Goal: Information Seeking & Learning: Learn about a topic

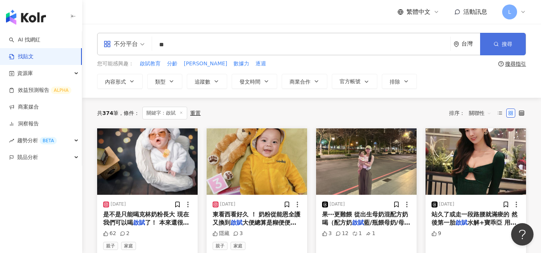
click at [498, 40] on button "搜尋" at bounding box center [503, 44] width 46 height 22
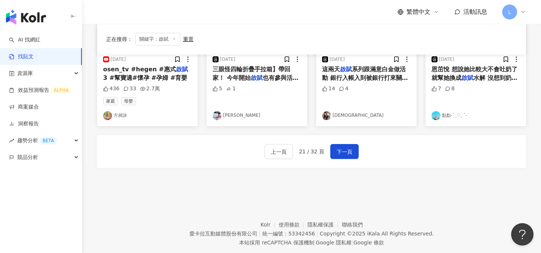
scroll to position [465, 0]
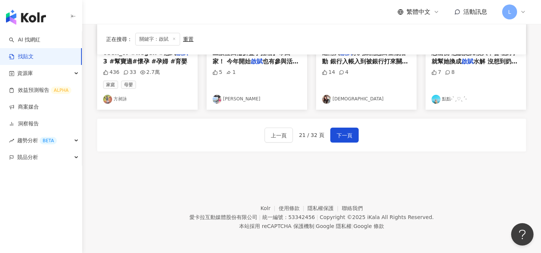
click at [302, 134] on span "21 / 32 頁" at bounding box center [311, 135] width 25 height 6
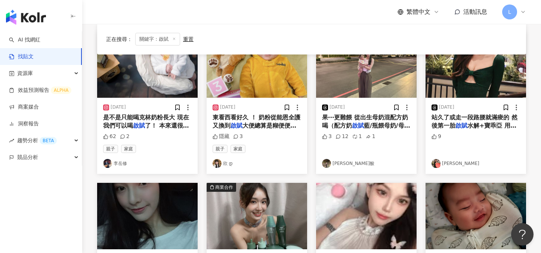
scroll to position [0, 0]
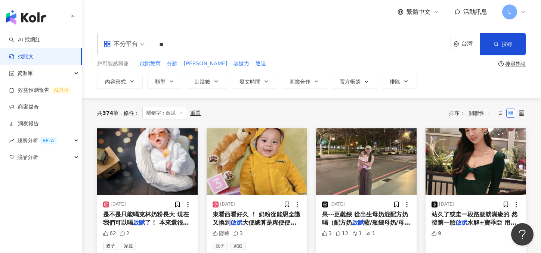
click at [185, 49] on input "**" at bounding box center [301, 45] width 292 height 16
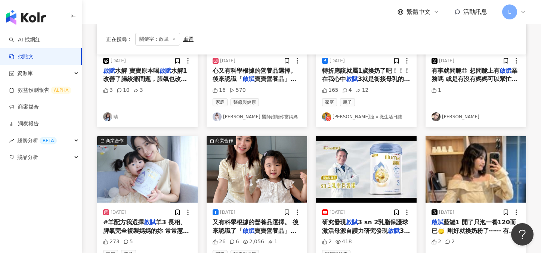
scroll to position [442, 0]
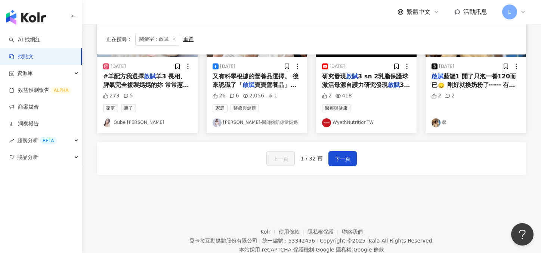
click at [337, 150] on div "上一頁 1 / 32 頁 下一頁" at bounding box center [311, 158] width 429 height 33
click at [337, 154] on button "下一頁" at bounding box center [343, 158] width 28 height 15
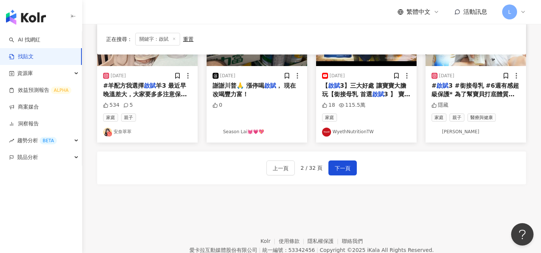
scroll to position [465, 0]
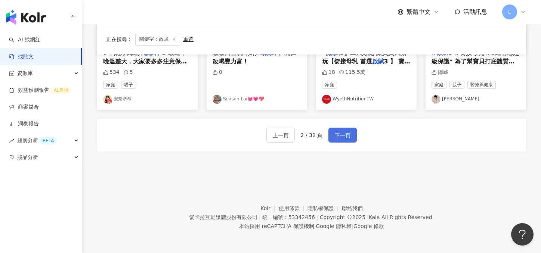
click at [335, 138] on span "下一頁" at bounding box center [343, 135] width 16 height 9
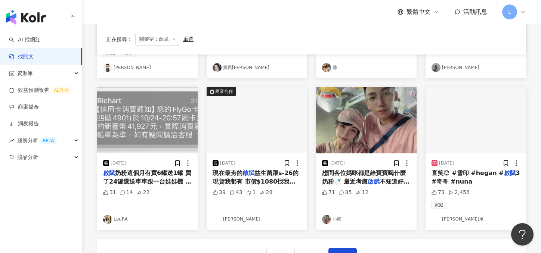
scroll to position [413, 0]
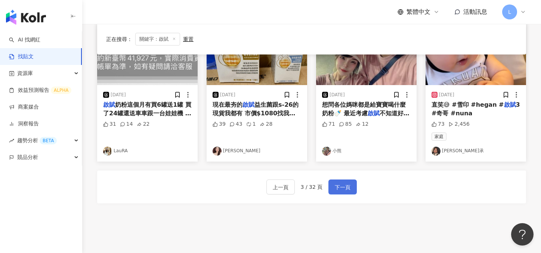
click at [340, 190] on span "下一頁" at bounding box center [343, 187] width 16 height 9
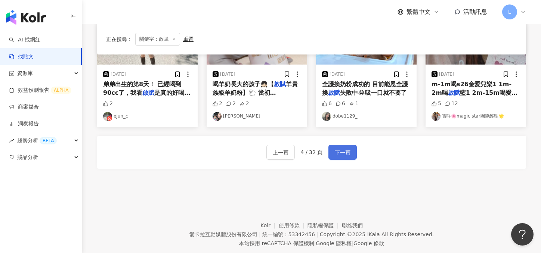
scroll to position [451, 0]
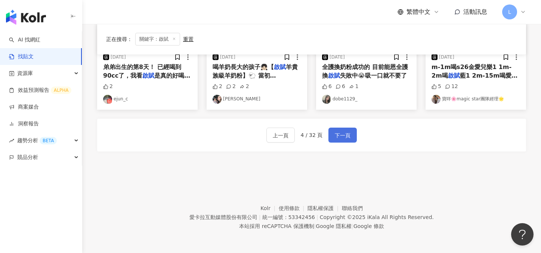
click at [351, 134] on button "下一頁" at bounding box center [343, 135] width 28 height 15
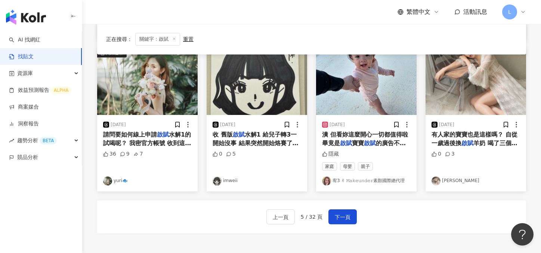
scroll to position [388, 0]
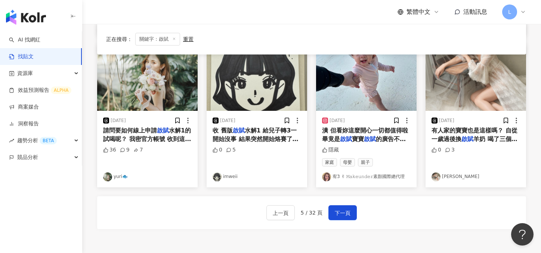
click at [351, 201] on div "上一頁 5 / 32 頁 下一頁" at bounding box center [311, 213] width 429 height 33
click at [351, 209] on button "下一頁" at bounding box center [343, 213] width 28 height 15
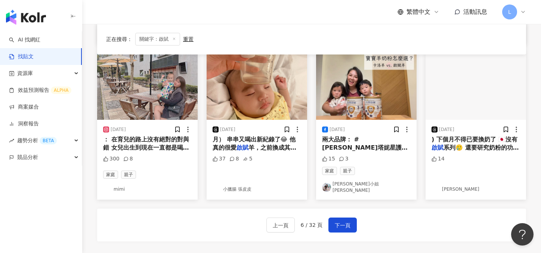
scroll to position [375, 0]
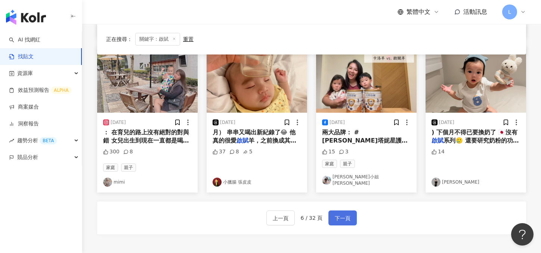
click at [347, 214] on span "下一頁" at bounding box center [343, 218] width 16 height 9
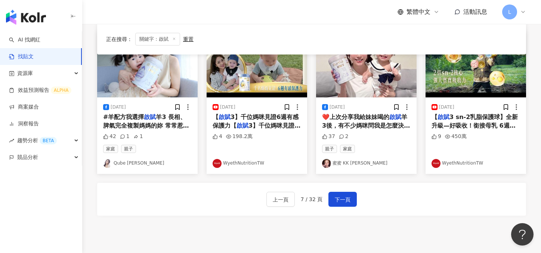
scroll to position [419, 0]
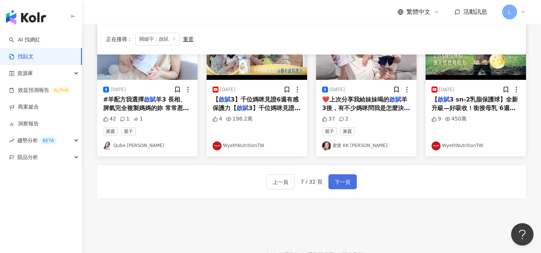
click at [342, 179] on span "下一頁" at bounding box center [343, 182] width 16 height 9
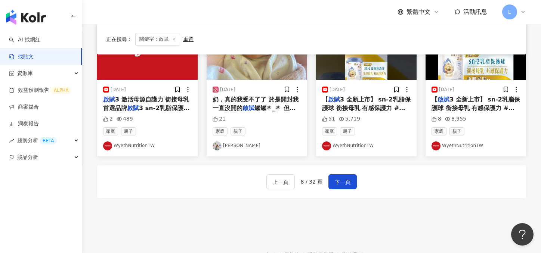
scroll to position [465, 0]
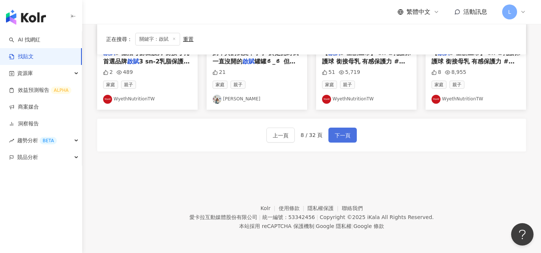
click at [336, 134] on span "下一頁" at bounding box center [343, 135] width 16 height 9
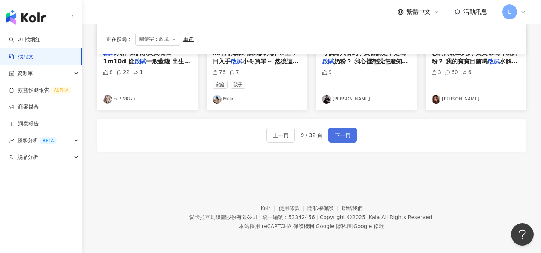
click at [349, 133] on span "下一頁" at bounding box center [343, 135] width 16 height 9
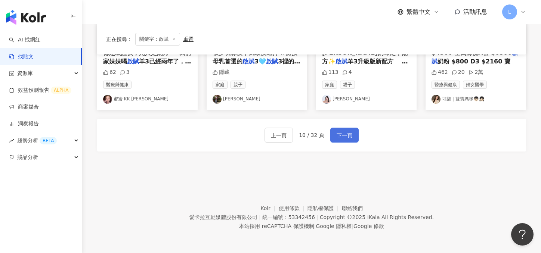
click at [345, 131] on span "下一頁" at bounding box center [345, 135] width 16 height 9
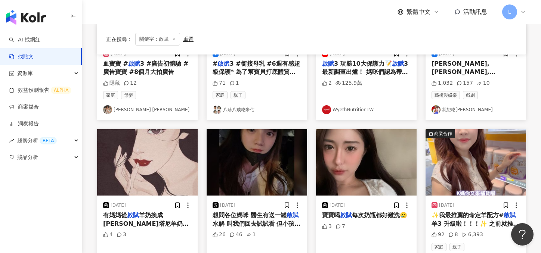
scroll to position [0, 0]
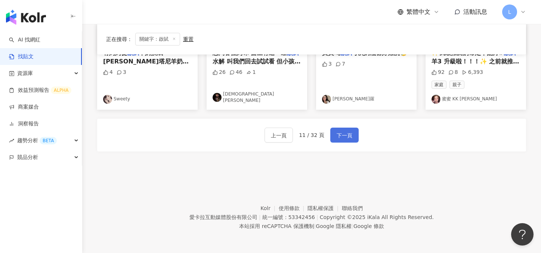
click at [345, 131] on button "下一頁" at bounding box center [344, 135] width 28 height 15
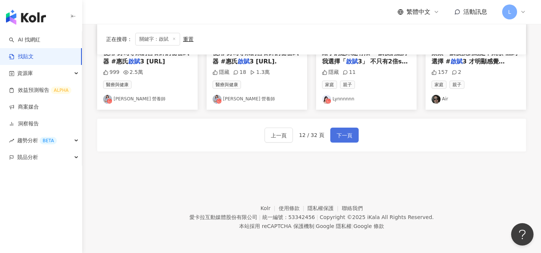
click at [345, 130] on button "下一頁" at bounding box center [344, 135] width 28 height 15
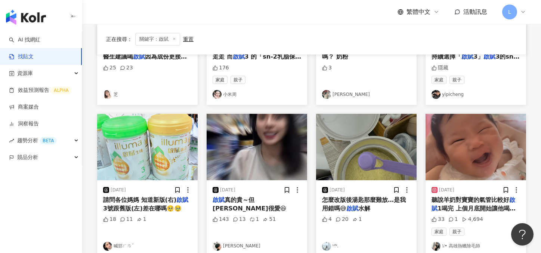
scroll to position [303, 0]
